Goal: Task Accomplishment & Management: Manage account settings

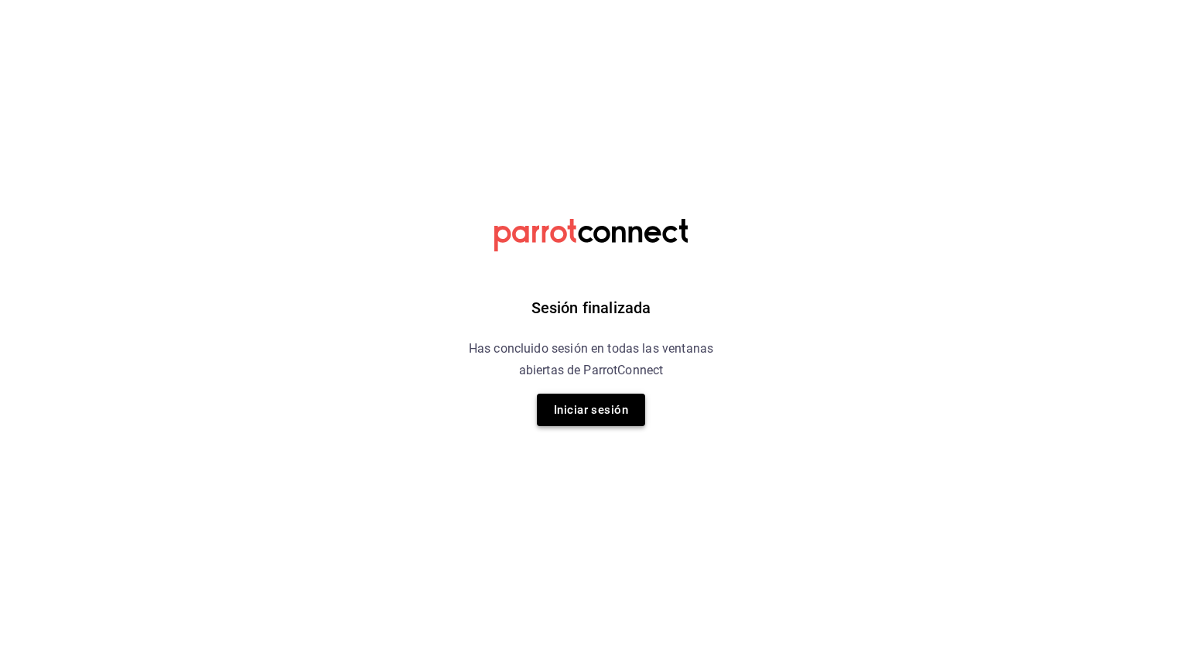
click at [582, 418] on button "Iniciar sesión" at bounding box center [591, 410] width 108 height 32
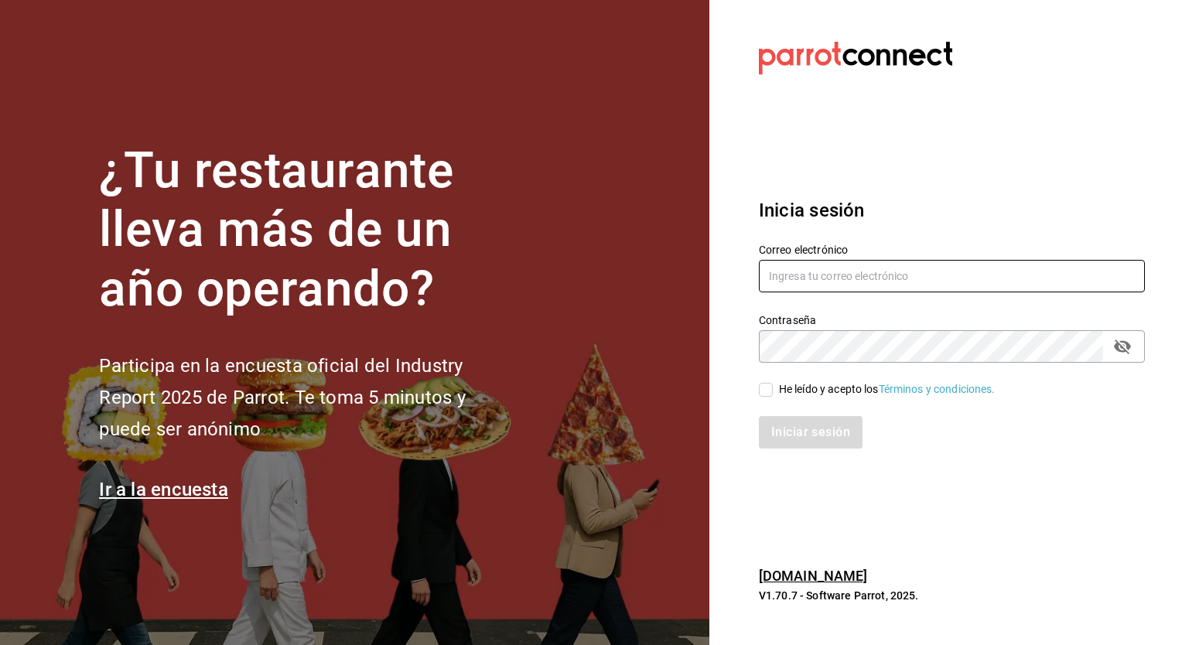
type input "mariana.romero@grupocosteno.com"
click at [759, 391] on input "He leído y acepto los Términos y condiciones." at bounding box center [766, 390] width 14 height 14
checkbox input "true"
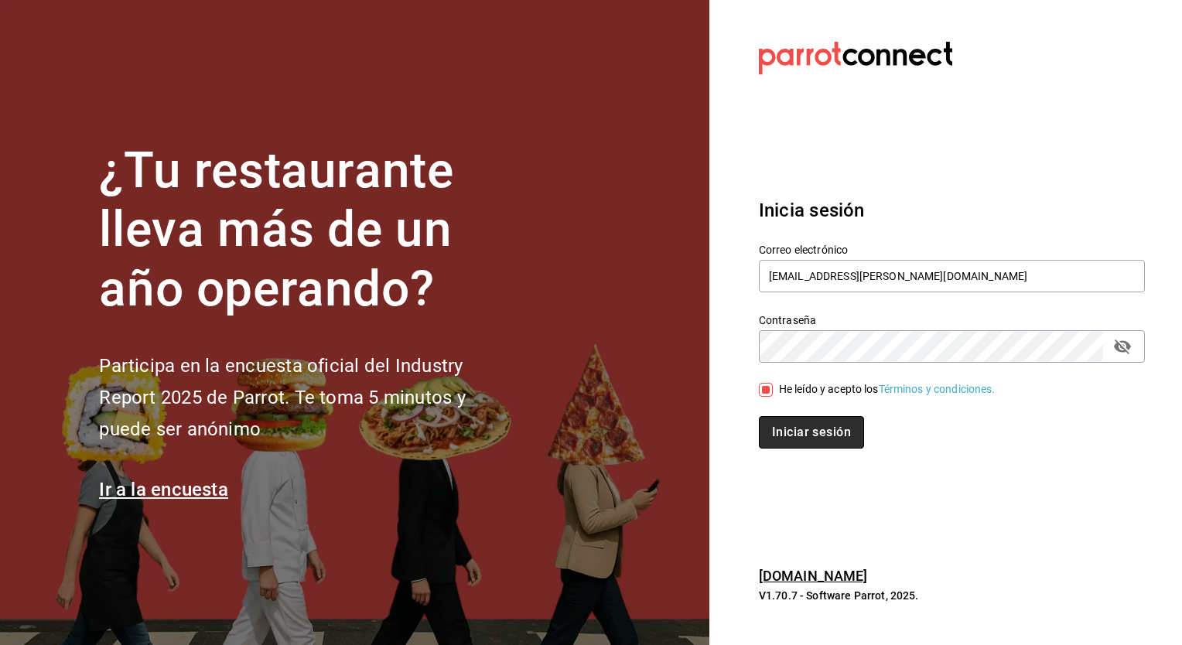
click at [820, 442] on button "Iniciar sesión" at bounding box center [811, 432] width 105 height 32
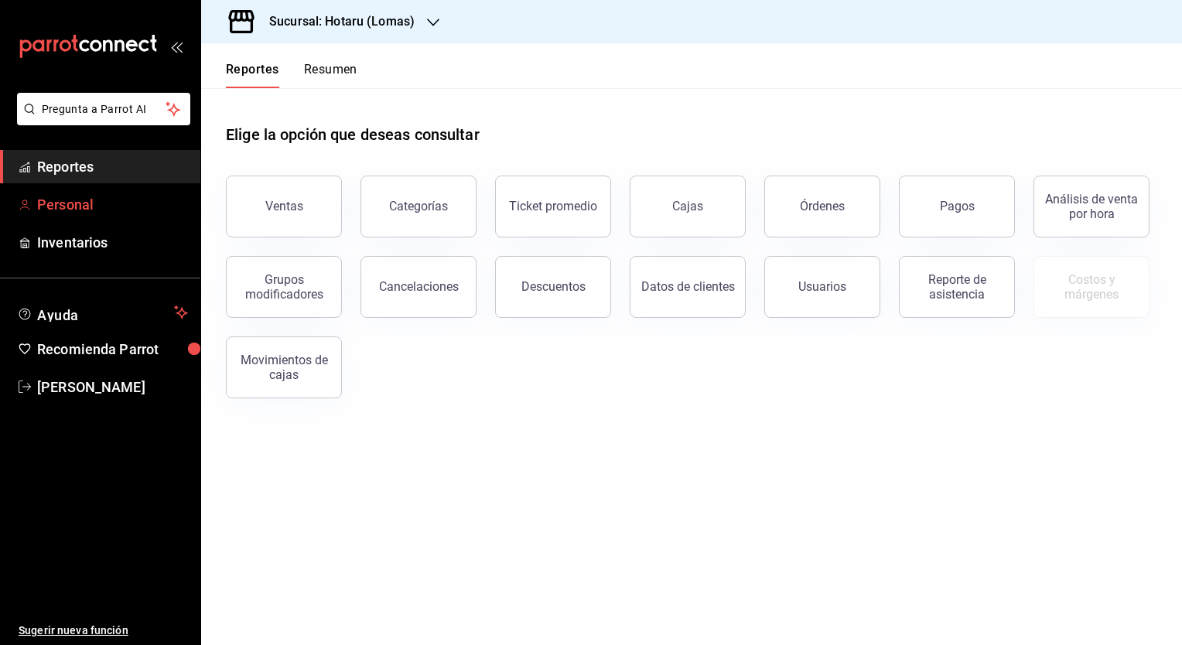
click at [99, 210] on span "Personal" at bounding box center [112, 204] width 151 height 21
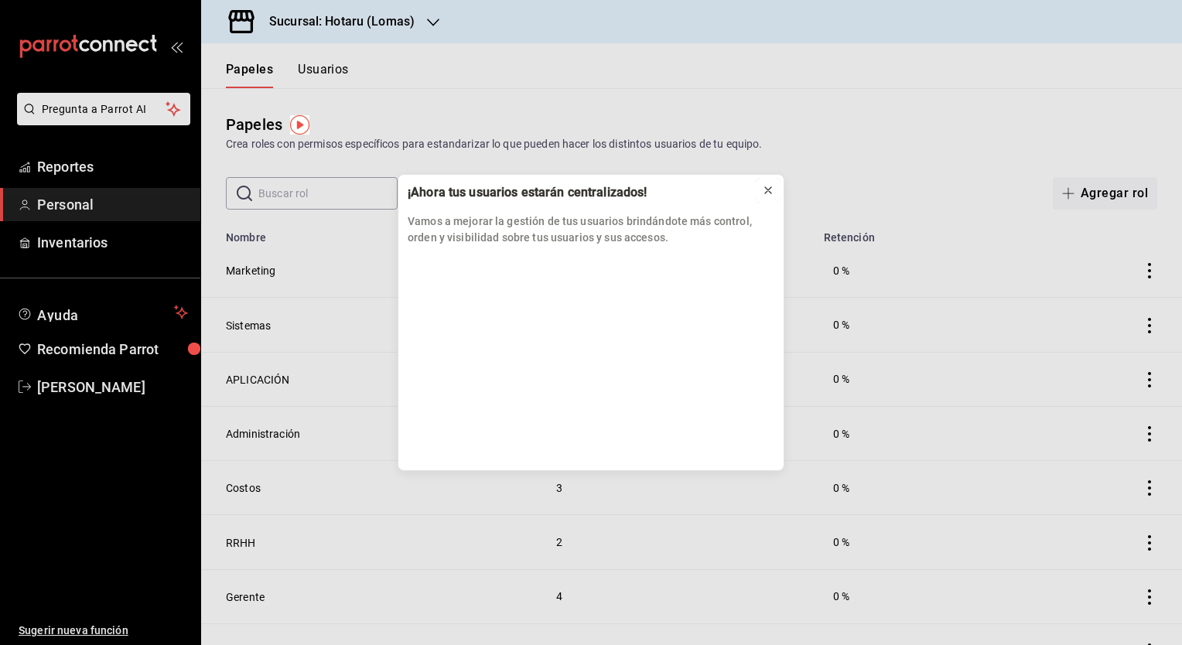
click at [767, 190] on icon at bounding box center [768, 190] width 12 height 12
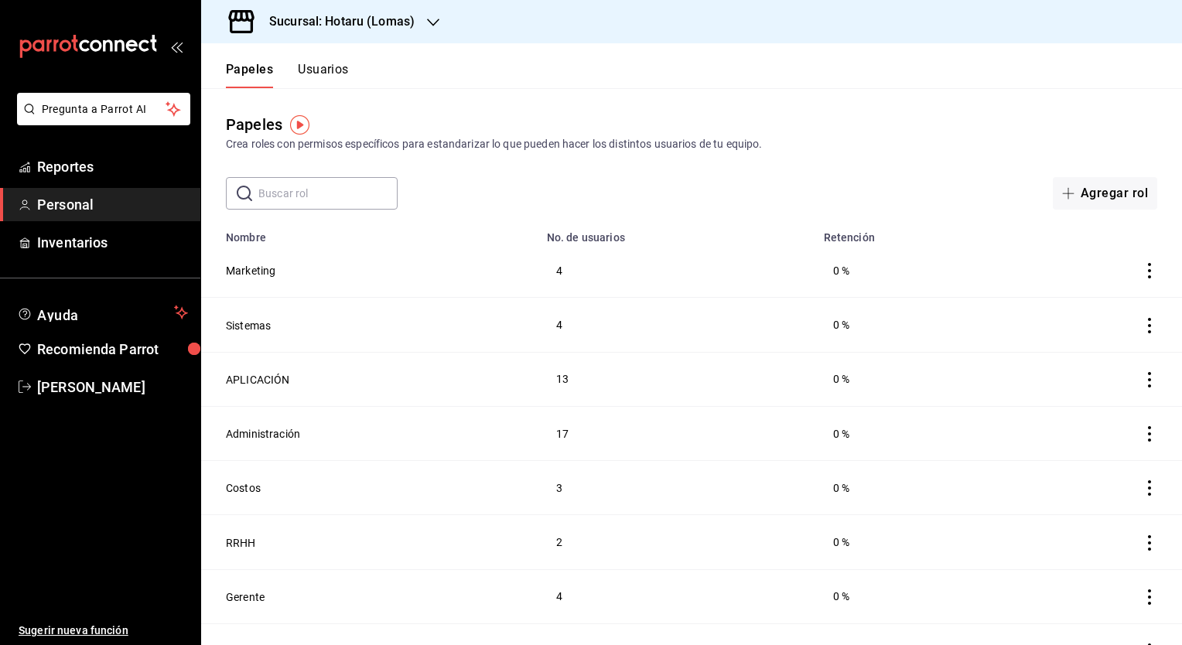
click at [340, 63] on button "Usuarios" at bounding box center [323, 75] width 51 height 26
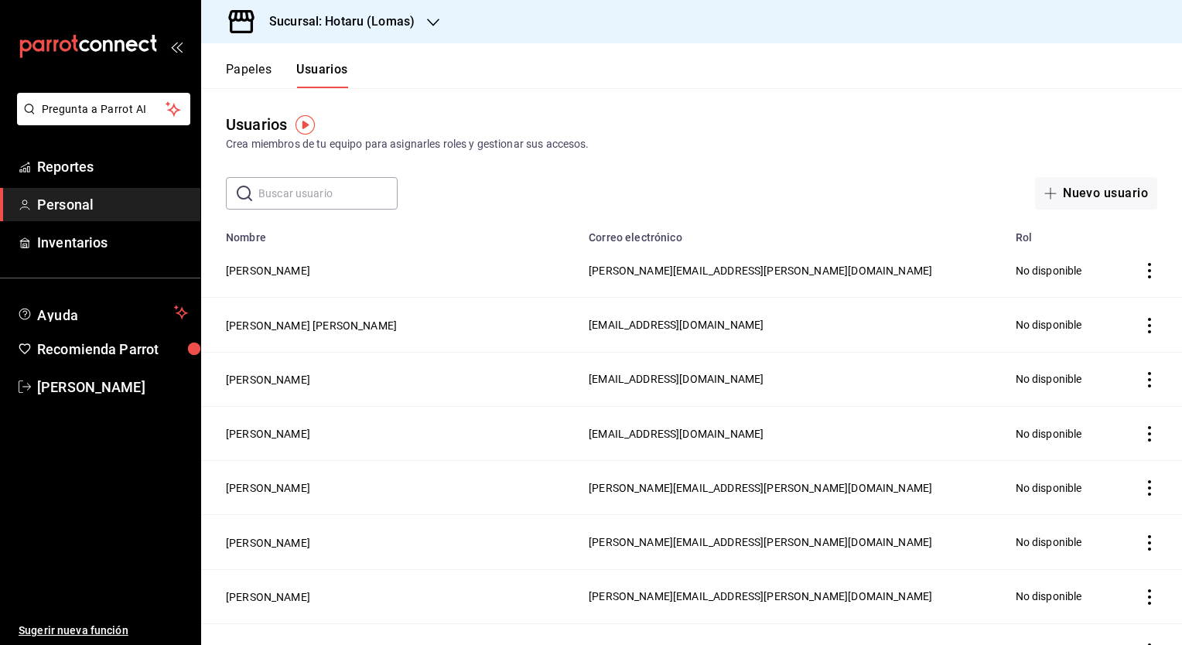
click at [326, 193] on input "text" at bounding box center [327, 193] width 139 height 31
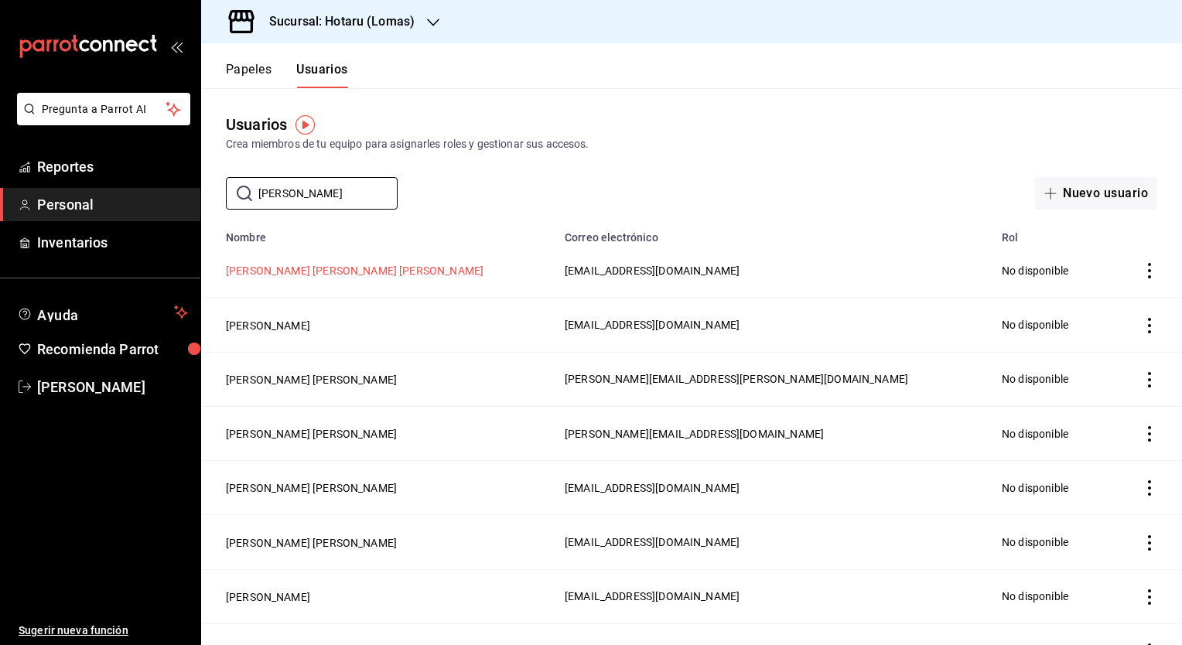
type input "[PERSON_NAME]"
click at [368, 272] on button "[PERSON_NAME] [PERSON_NAME] [PERSON_NAME]" at bounding box center [355, 270] width 258 height 15
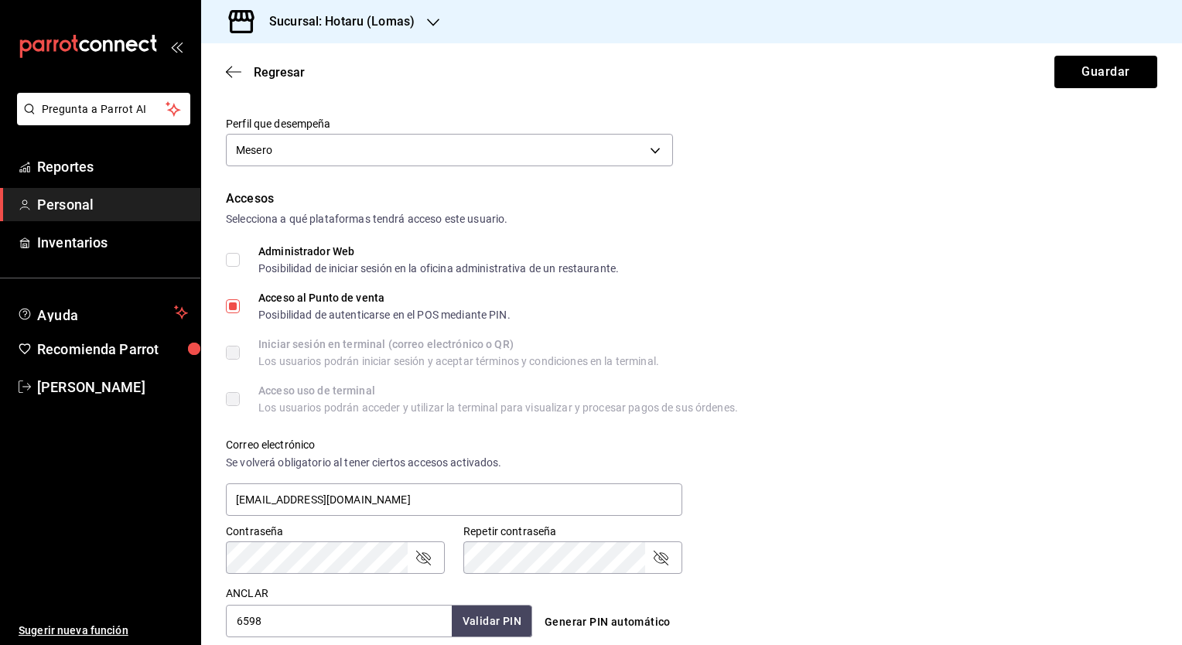
scroll to position [237, 0]
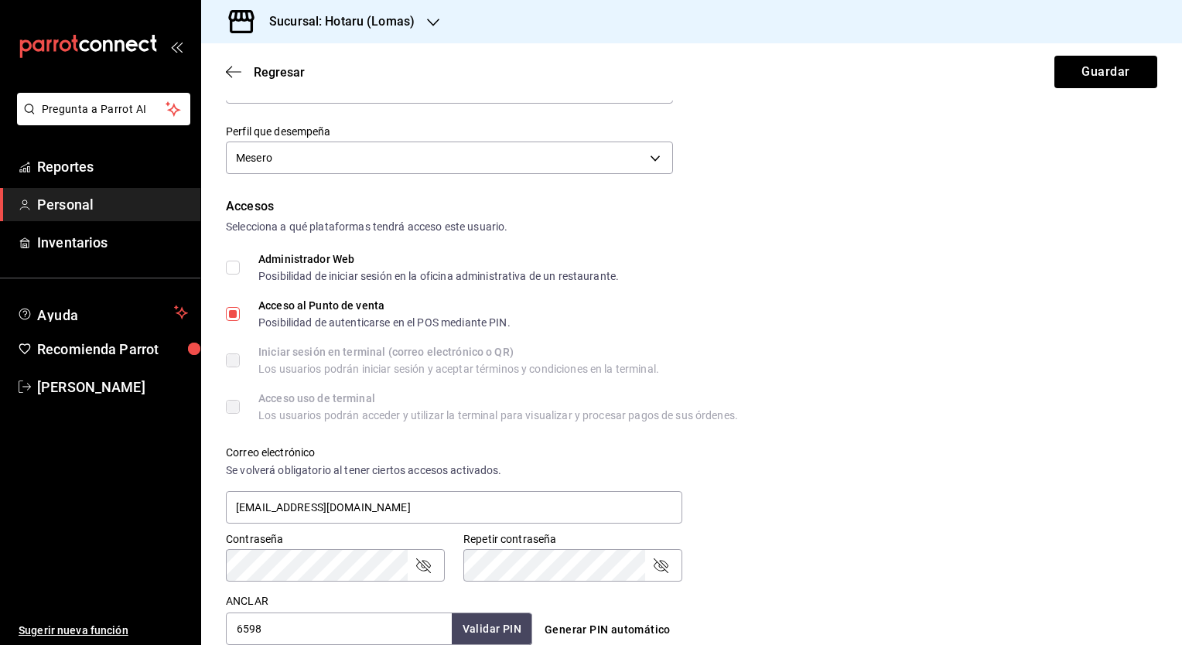
click at [230, 267] on input "Administrador Web Posibilidad de iniciar sesión en la oficina administrativa de…" at bounding box center [233, 268] width 14 height 14
checkbox input "true"
click at [1072, 76] on button "Guardar" at bounding box center [1105, 72] width 103 height 32
click at [1095, 61] on button "Guardar" at bounding box center [1105, 72] width 103 height 32
